Goal: Use online tool/utility: Use online tool/utility

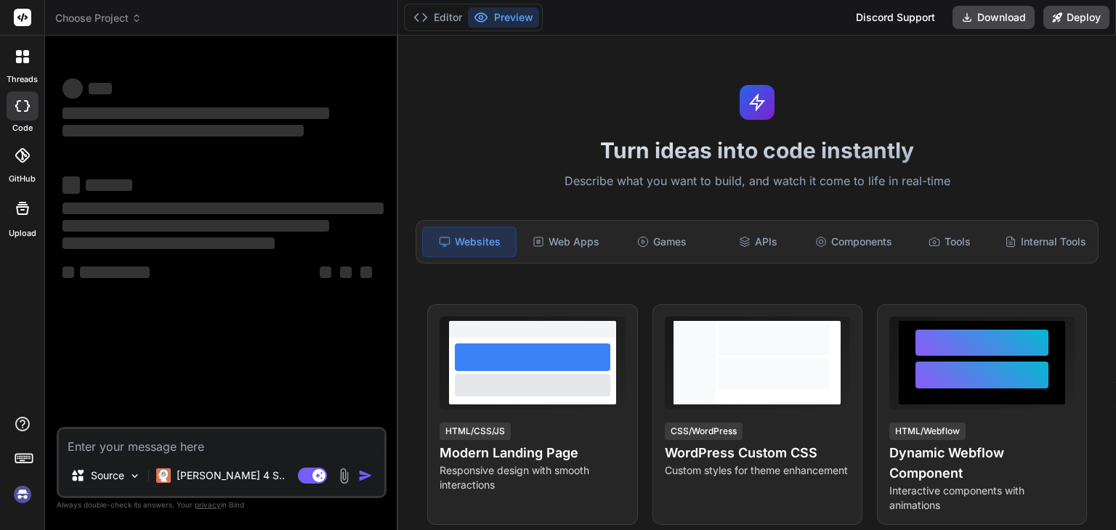
click at [160, 444] on textarea at bounding box center [221, 442] width 325 height 26
type textarea "x"
type textarea "Lore'i do sitametco adipis eli s doeius, temp-incididuntu, lab etdolore MagN al…"
type textarea "x"
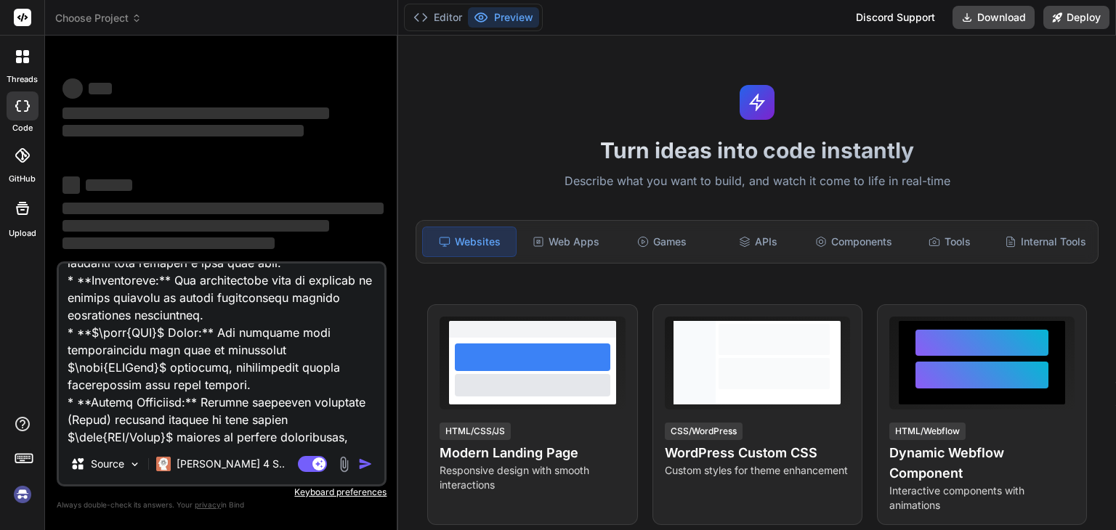
type textarea "Lore'i do sitametco adipis eli s doeius, temp-incididuntu, lab etdolore MagN al…"
click at [357, 466] on div "Agent Mode. When this toggle is activated, AI automatically makes decisions, re…" at bounding box center [337, 463] width 84 height 17
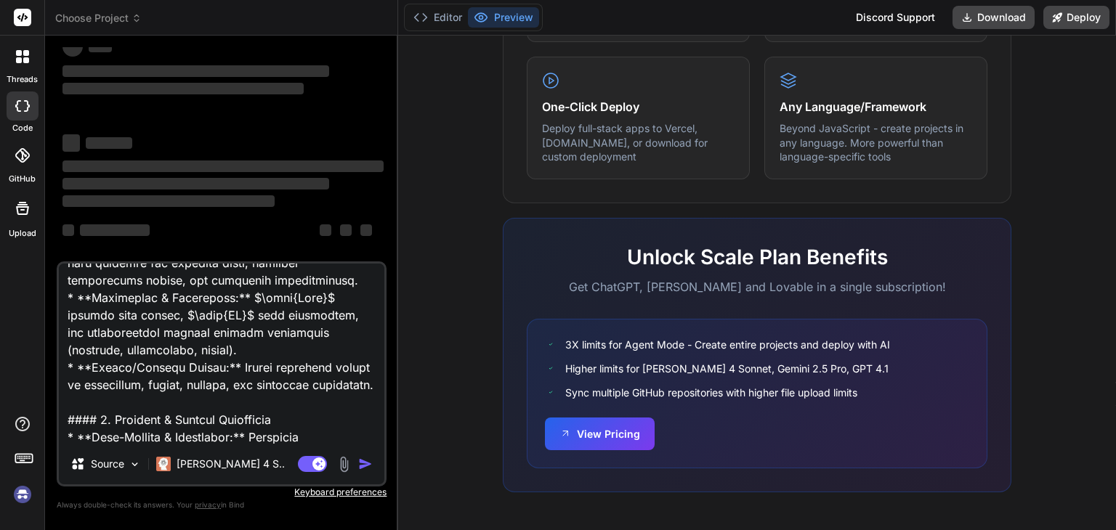
scroll to position [0, 0]
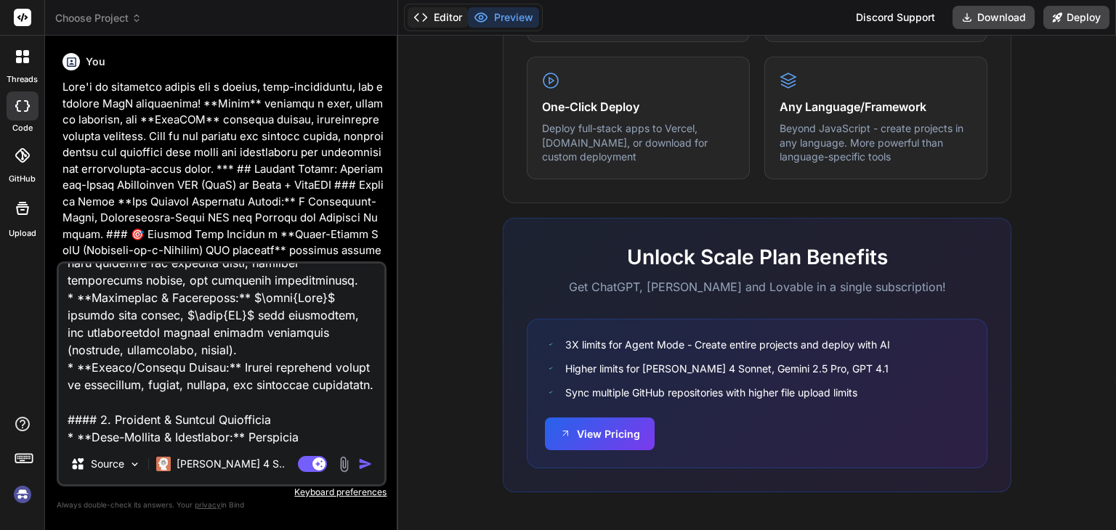
type textarea "x"
click at [287, 327] on textarea at bounding box center [221, 354] width 325 height 180
type textarea "x"
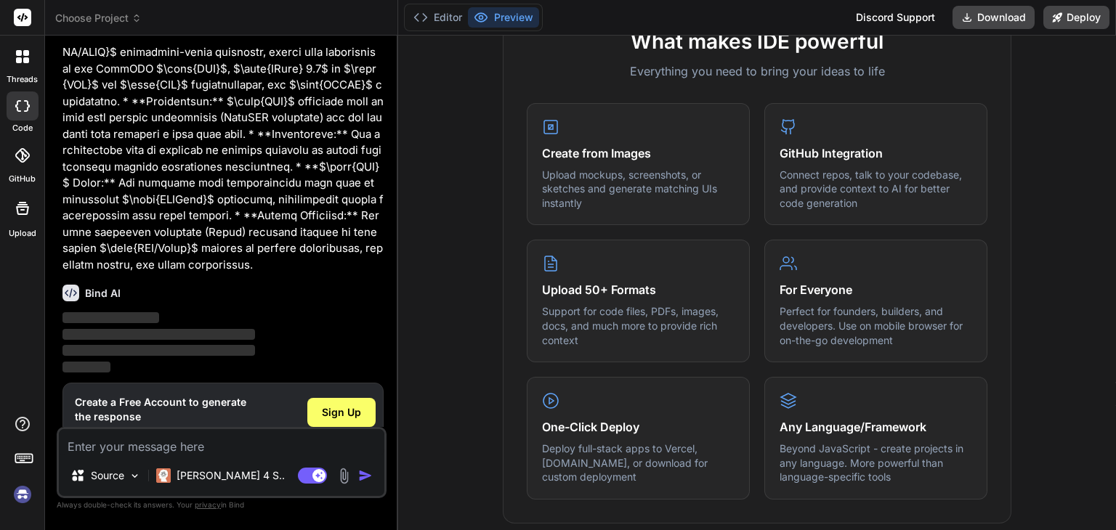
scroll to position [570, 0]
